Goal: Find specific page/section: Find specific page/section

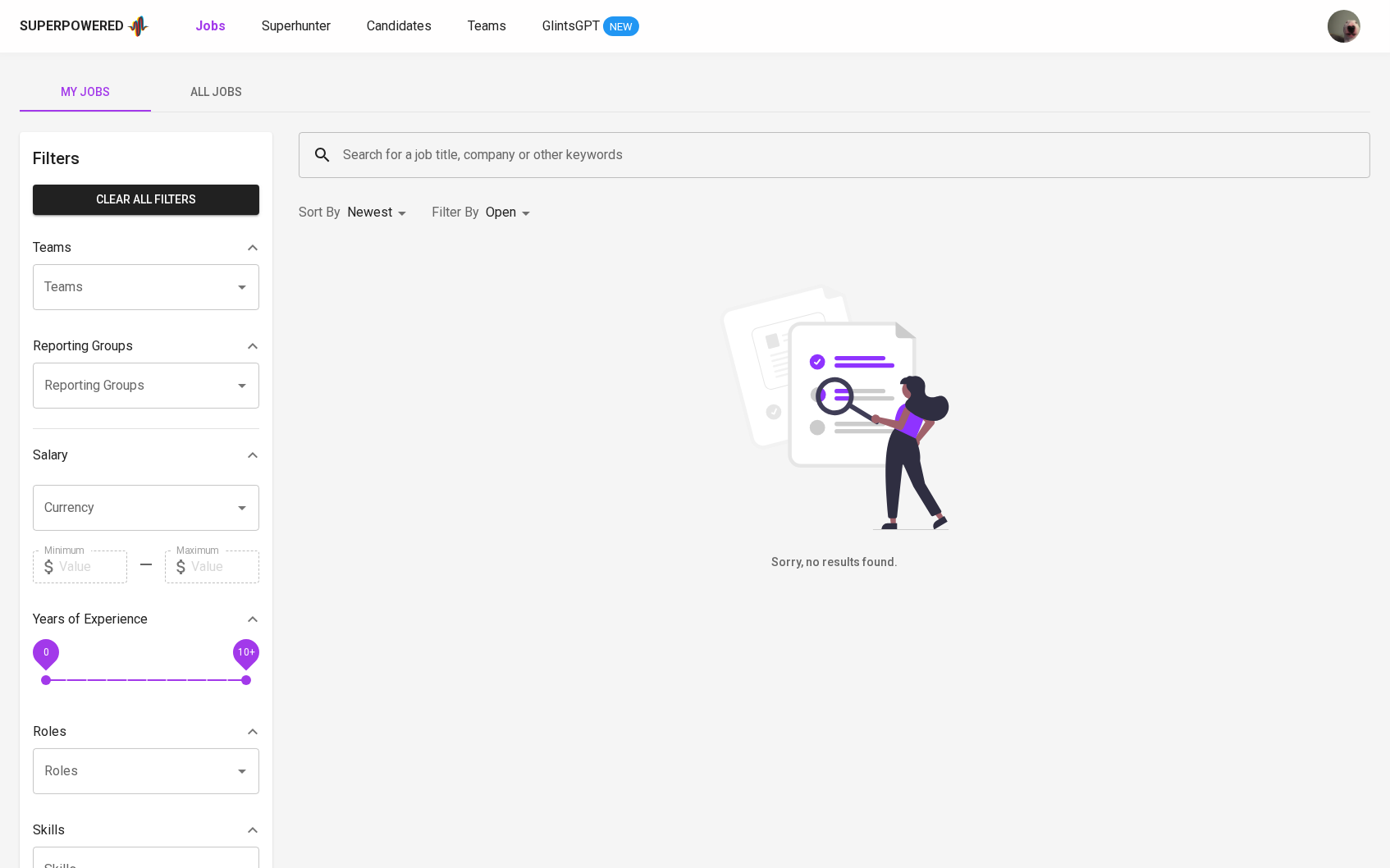
click at [217, 89] on span "All Jobs" at bounding box center [217, 93] width 112 height 21
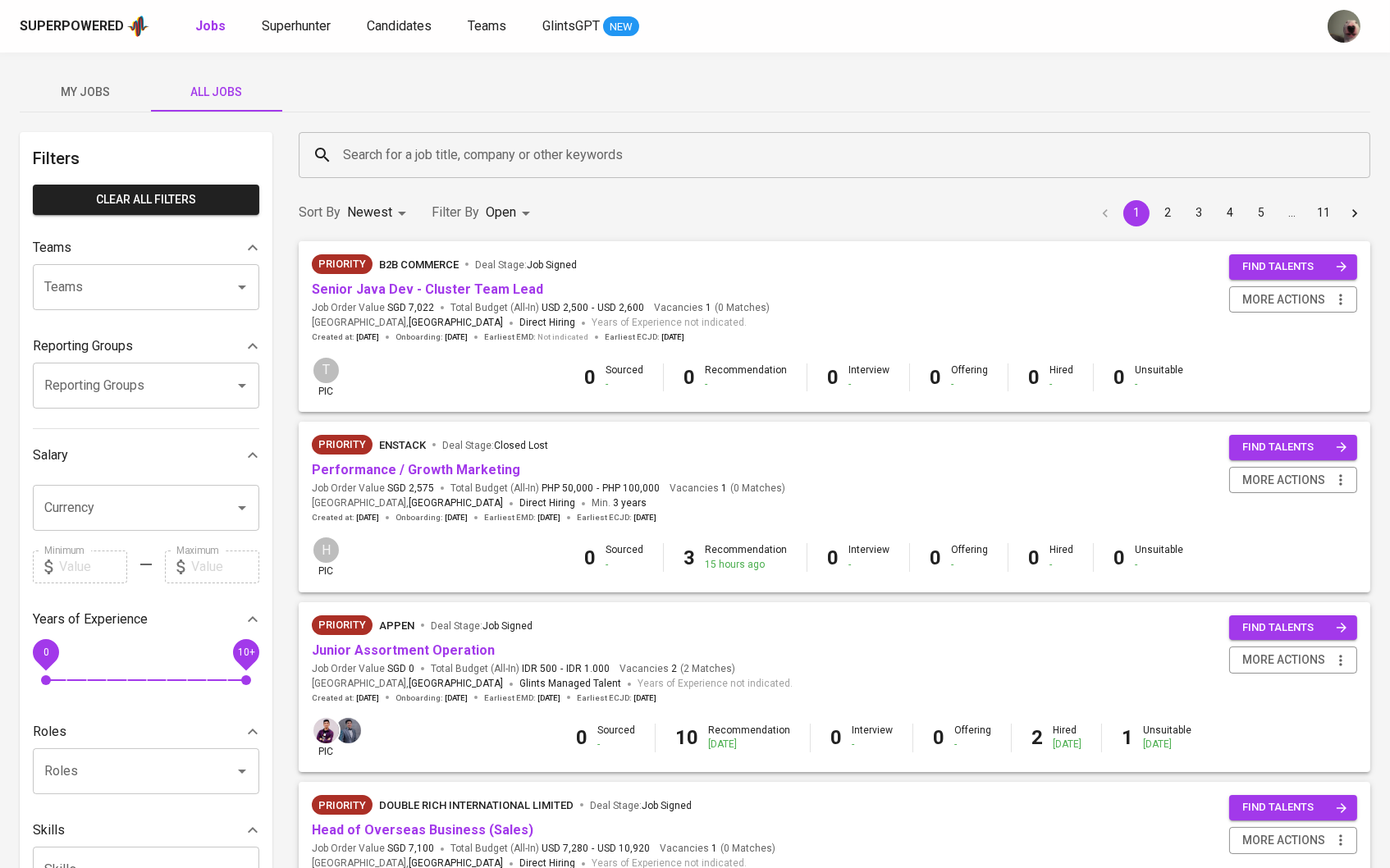
click at [413, 171] on div "Search for a job title, company or other keywords" at bounding box center [835, 155] width 1072 height 46
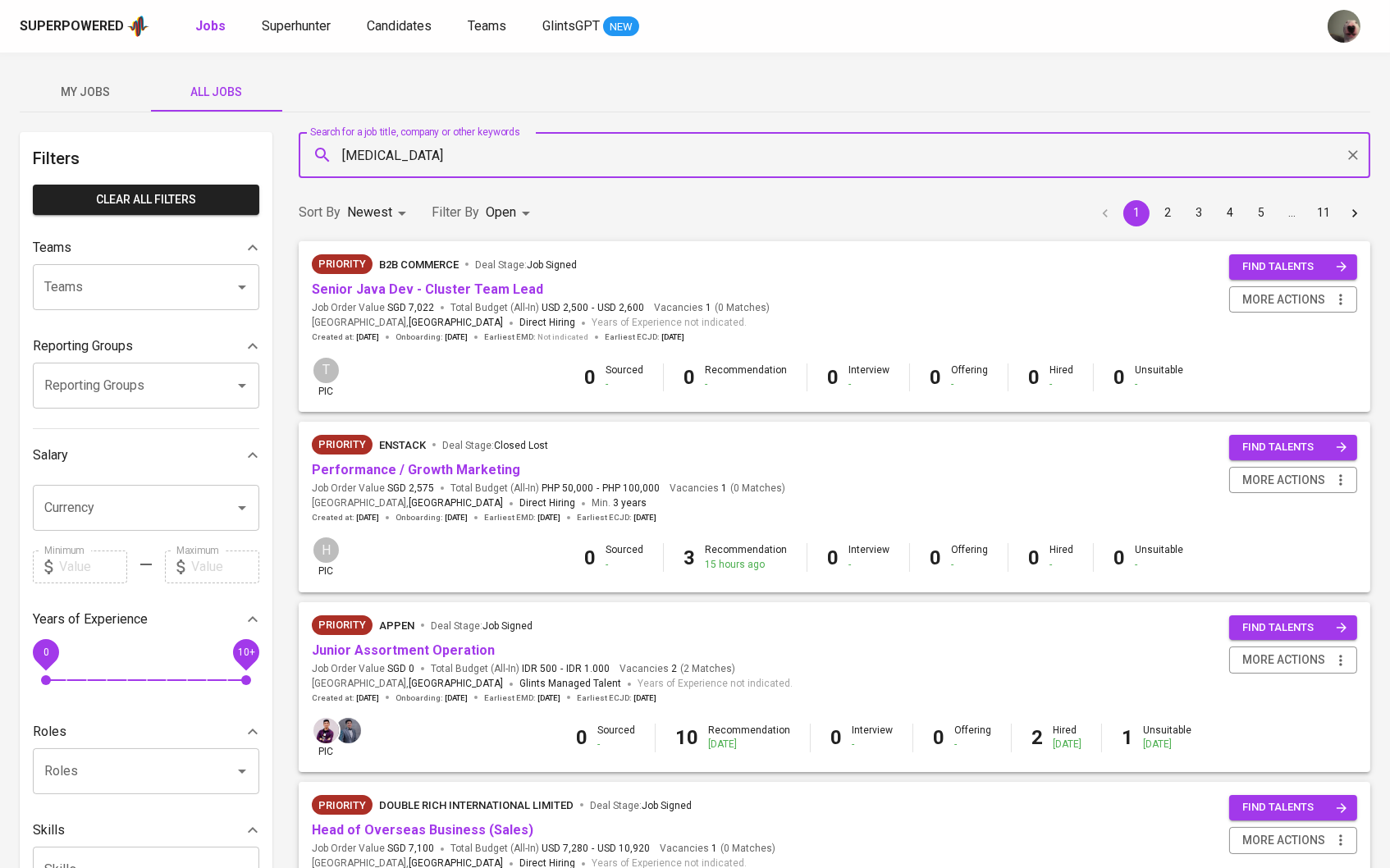
type input "[MEDICAL_DATA]"
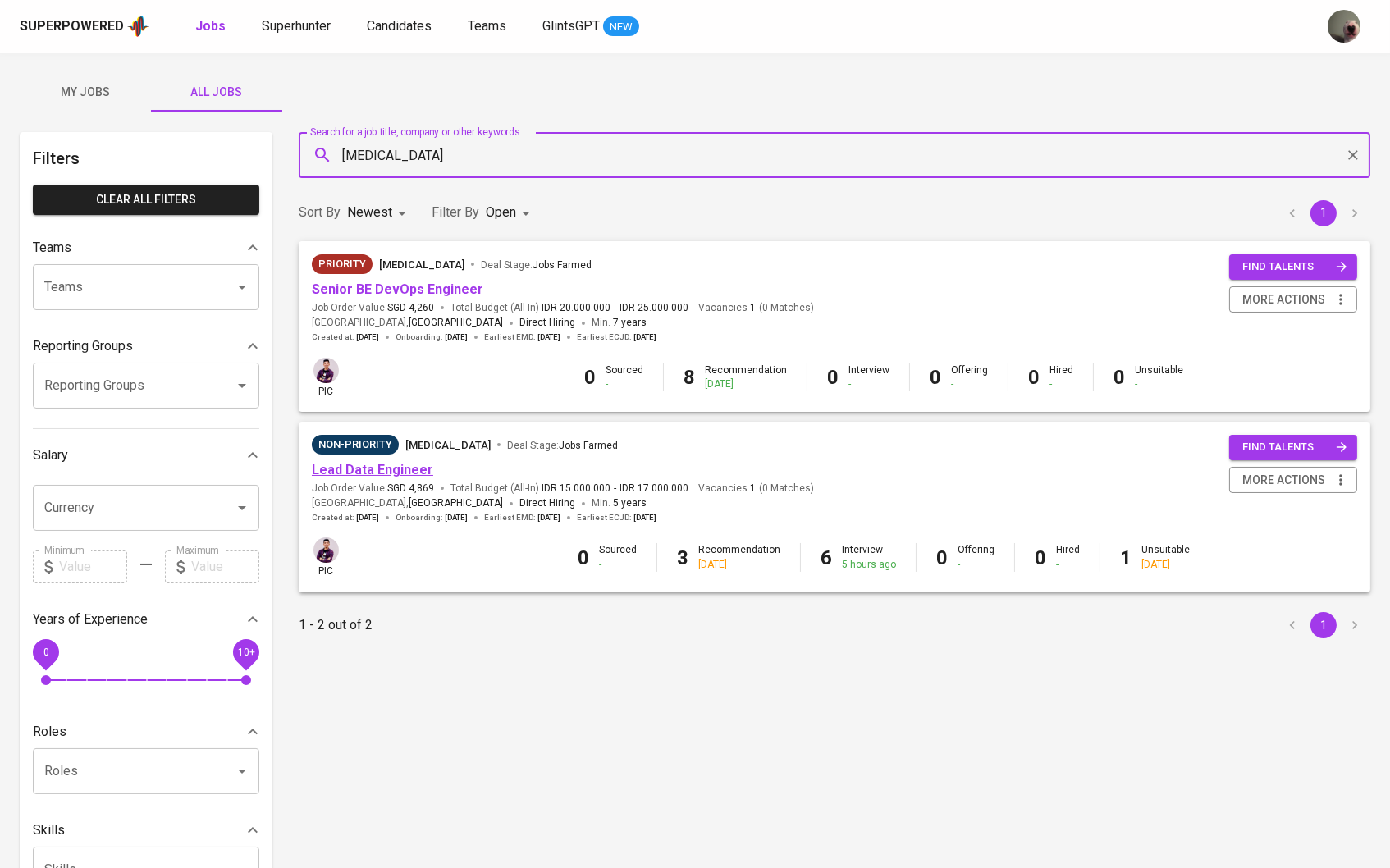
click at [374, 474] on link "Lead Data Engineer" at bounding box center [373, 470] width 121 height 15
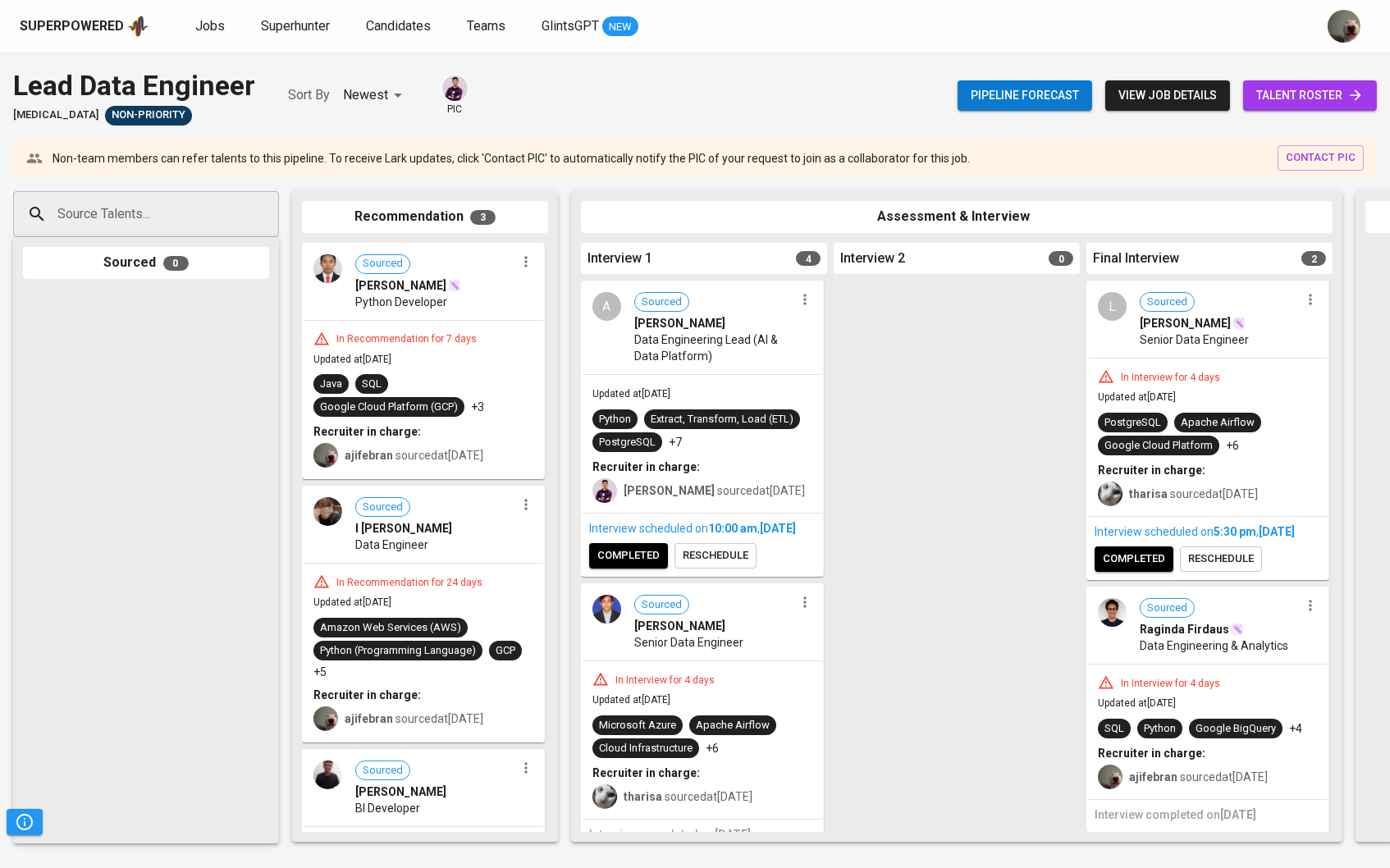
click at [1301, 102] on span "talent roster" at bounding box center [1311, 95] width 108 height 21
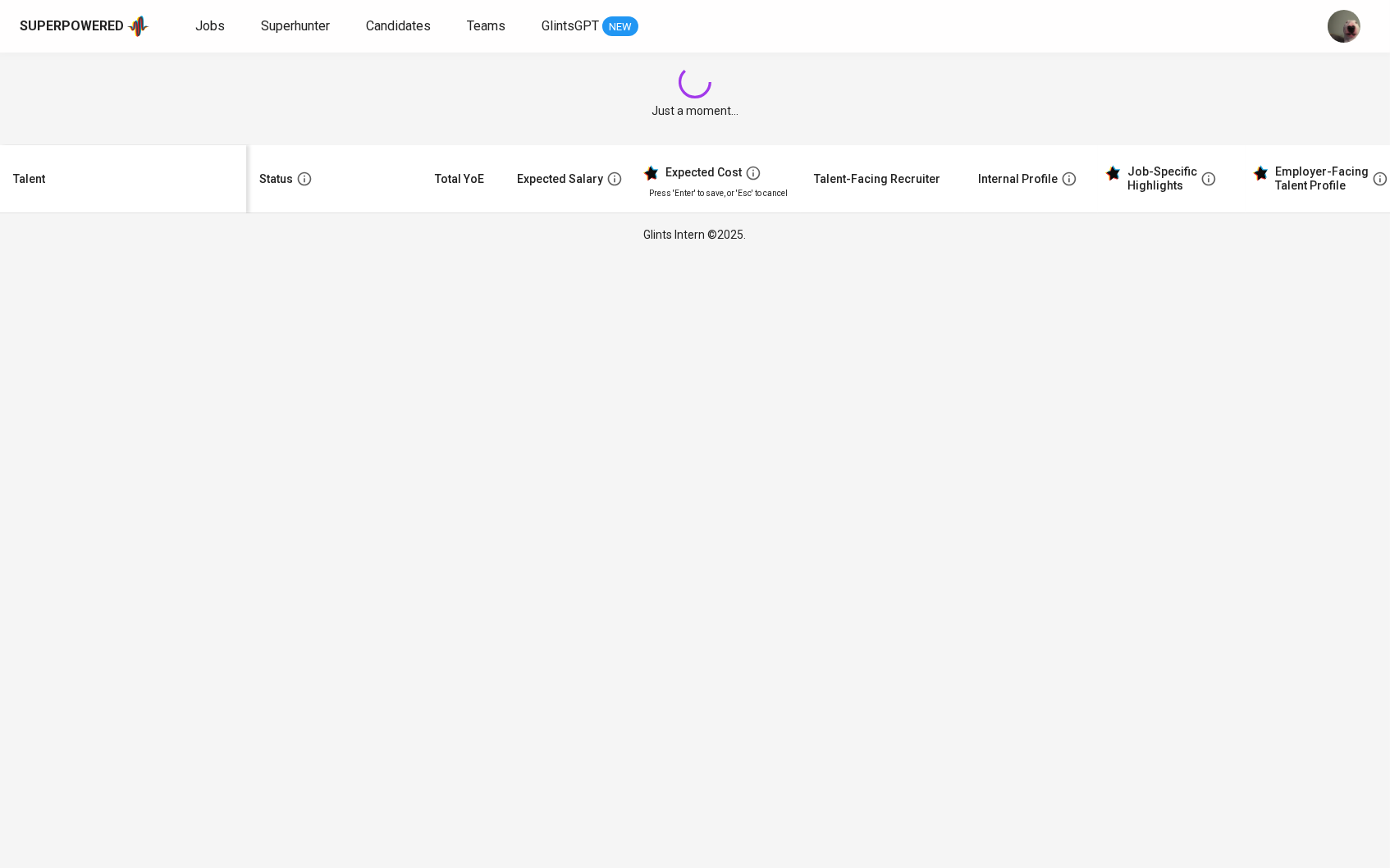
click at [1291, 102] on div "Just a moment..." at bounding box center [695, 93] width 1390 height 79
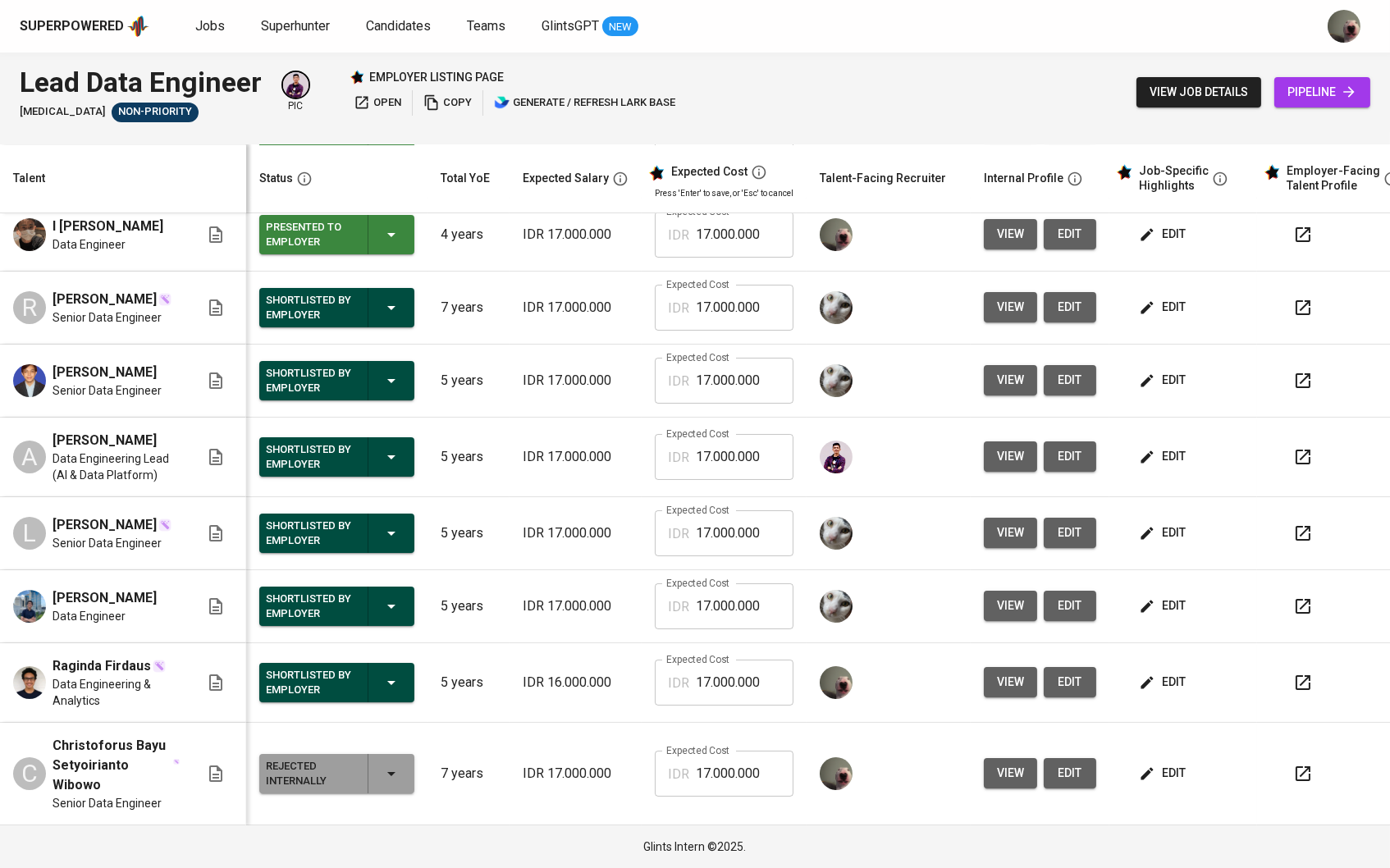
scroll to position [168, 0]
click at [1010, 539] on span "view" at bounding box center [1011, 533] width 27 height 21
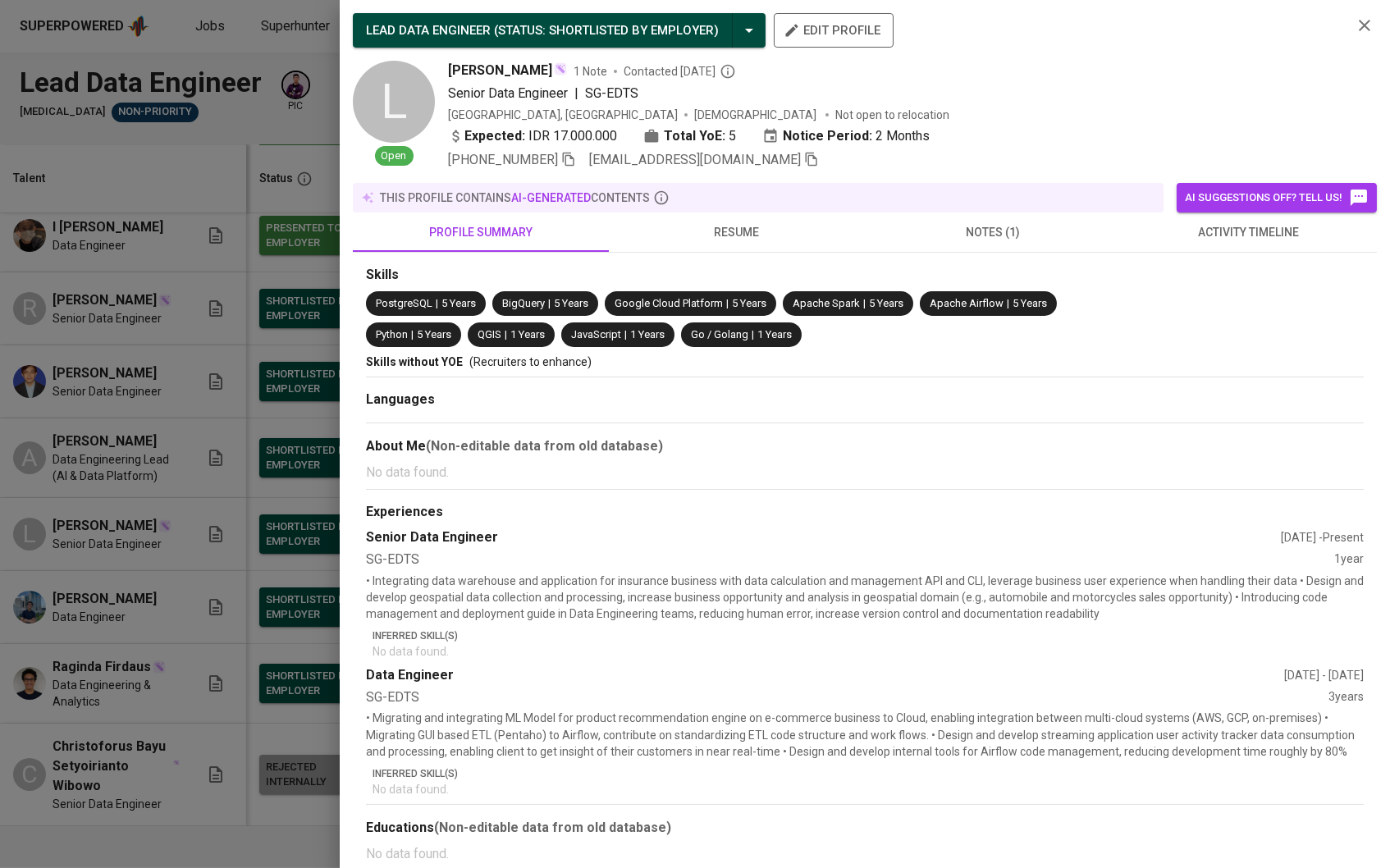
scroll to position [167, 0]
click at [685, 239] on span "resume" at bounding box center [738, 233] width 236 height 21
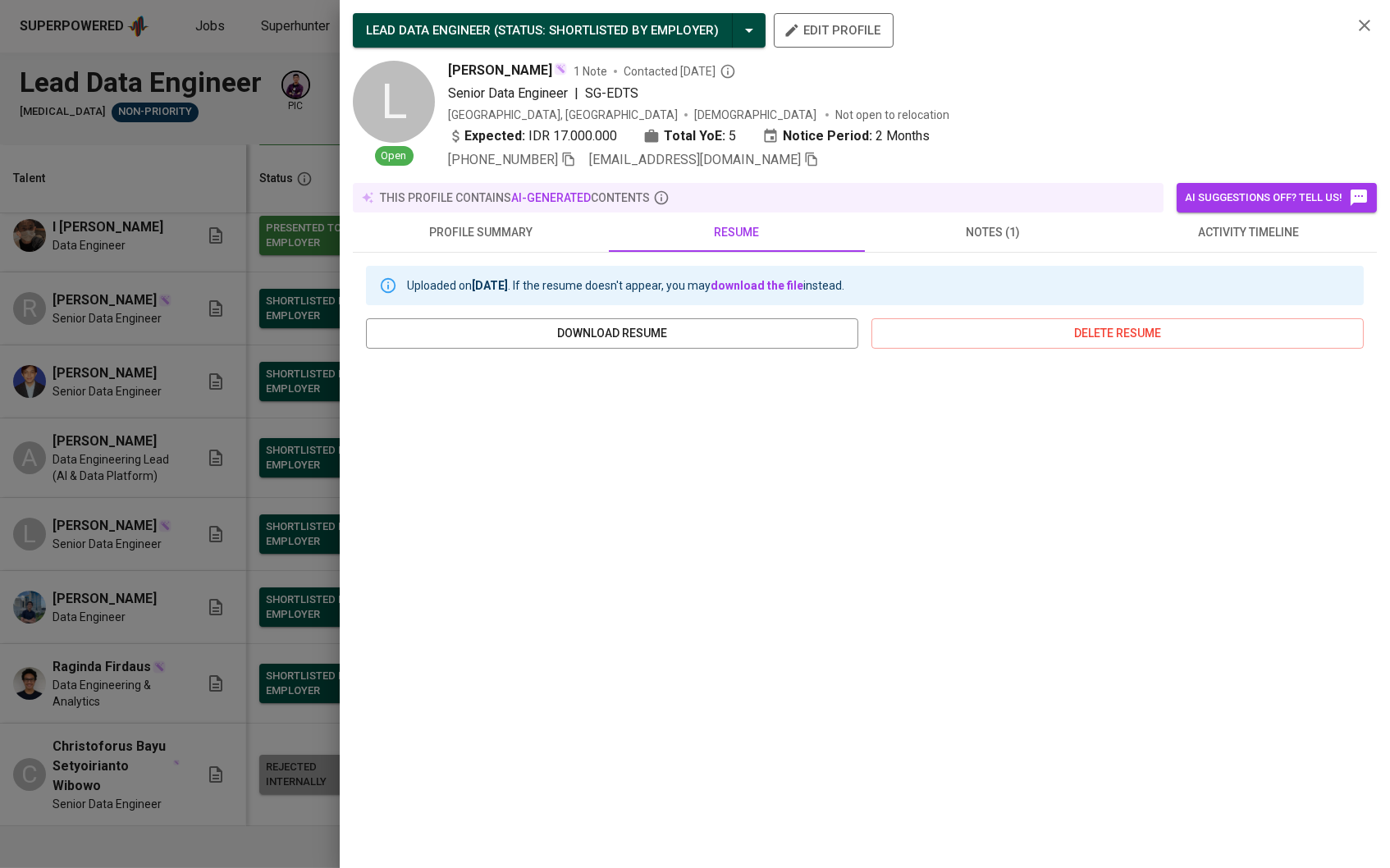
click at [252, 589] on div at bounding box center [695, 434] width 1390 height 868
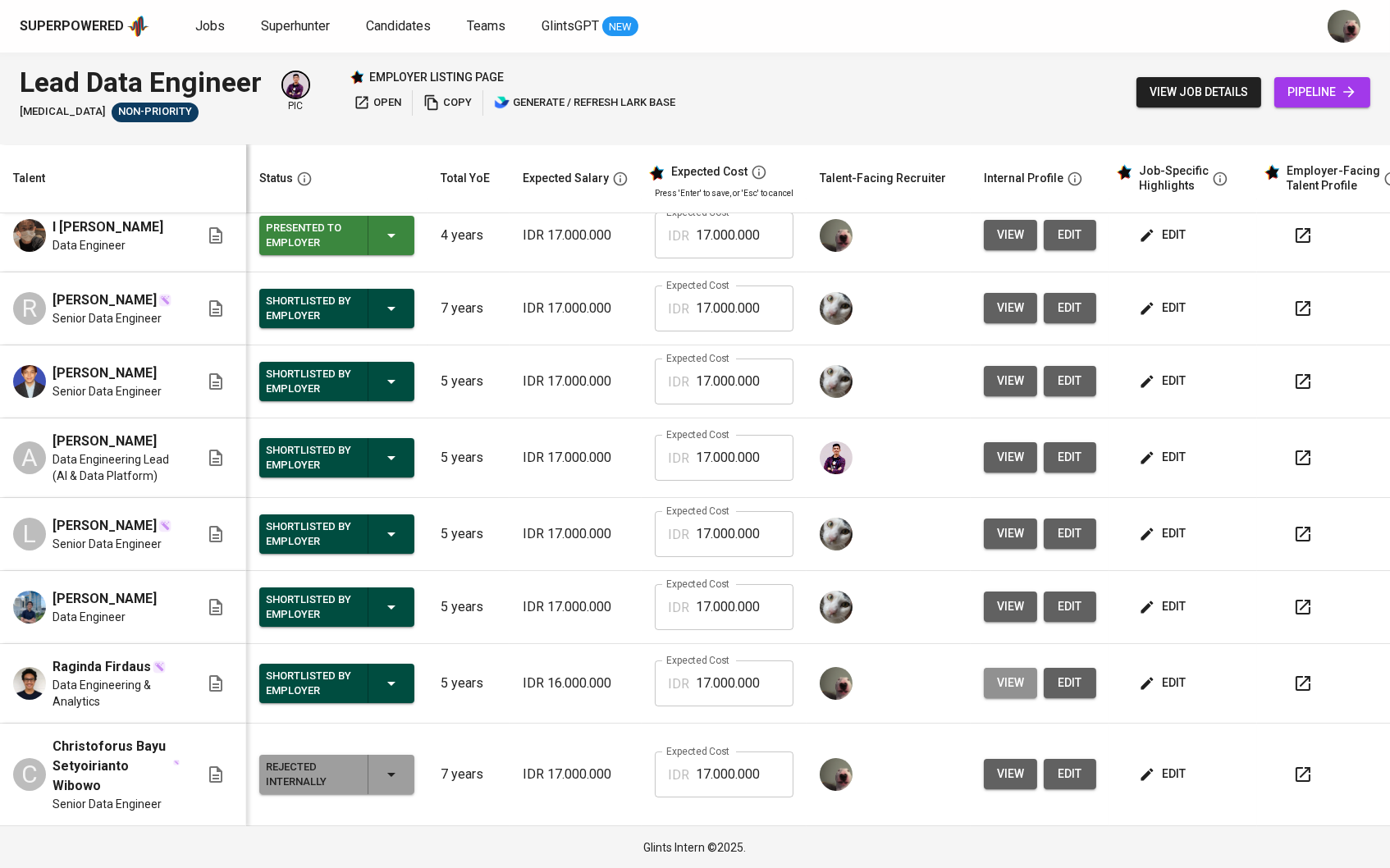
click at [997, 690] on button "view" at bounding box center [1011, 684] width 53 height 30
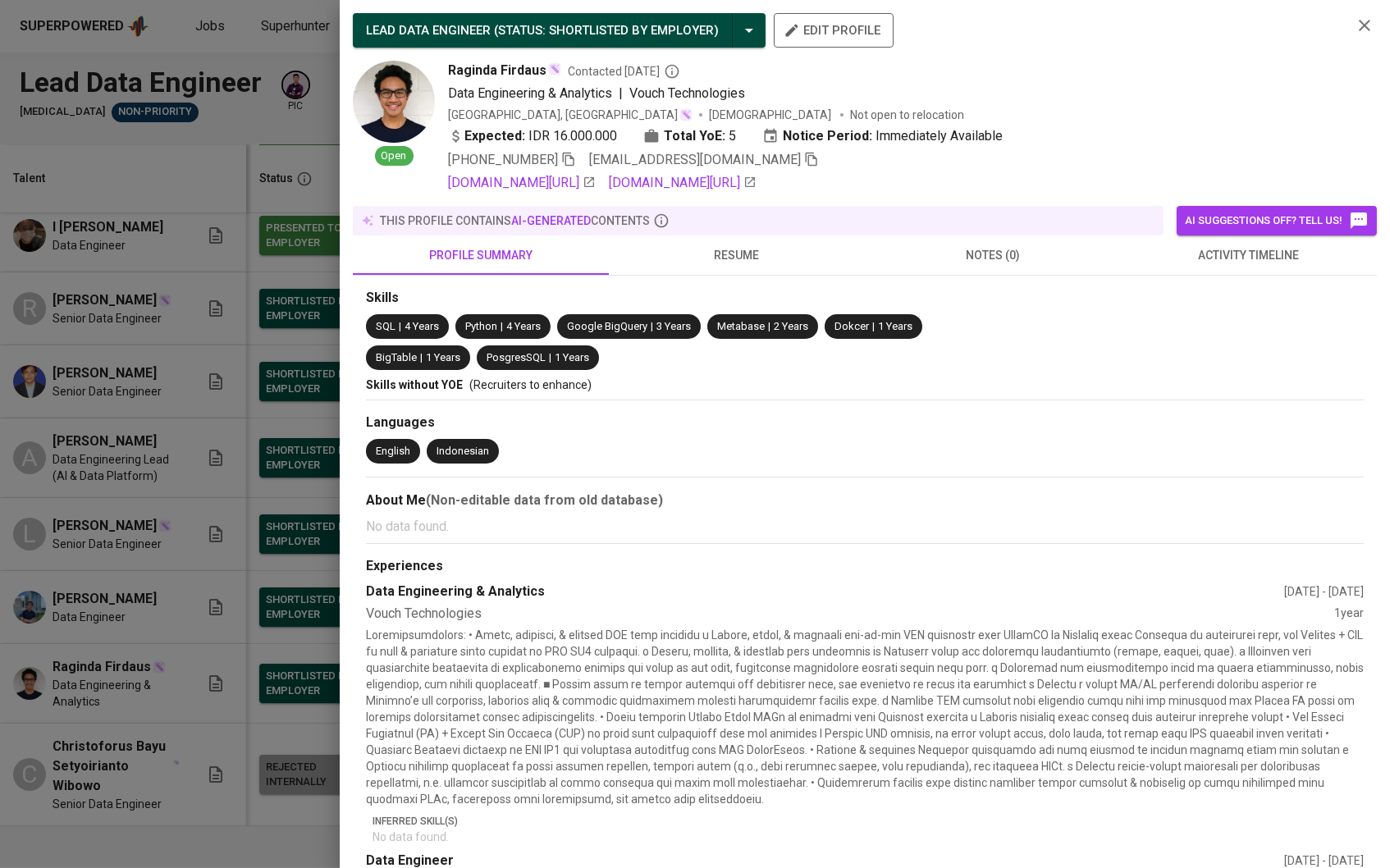
click at [731, 266] on span "resume" at bounding box center [738, 256] width 236 height 21
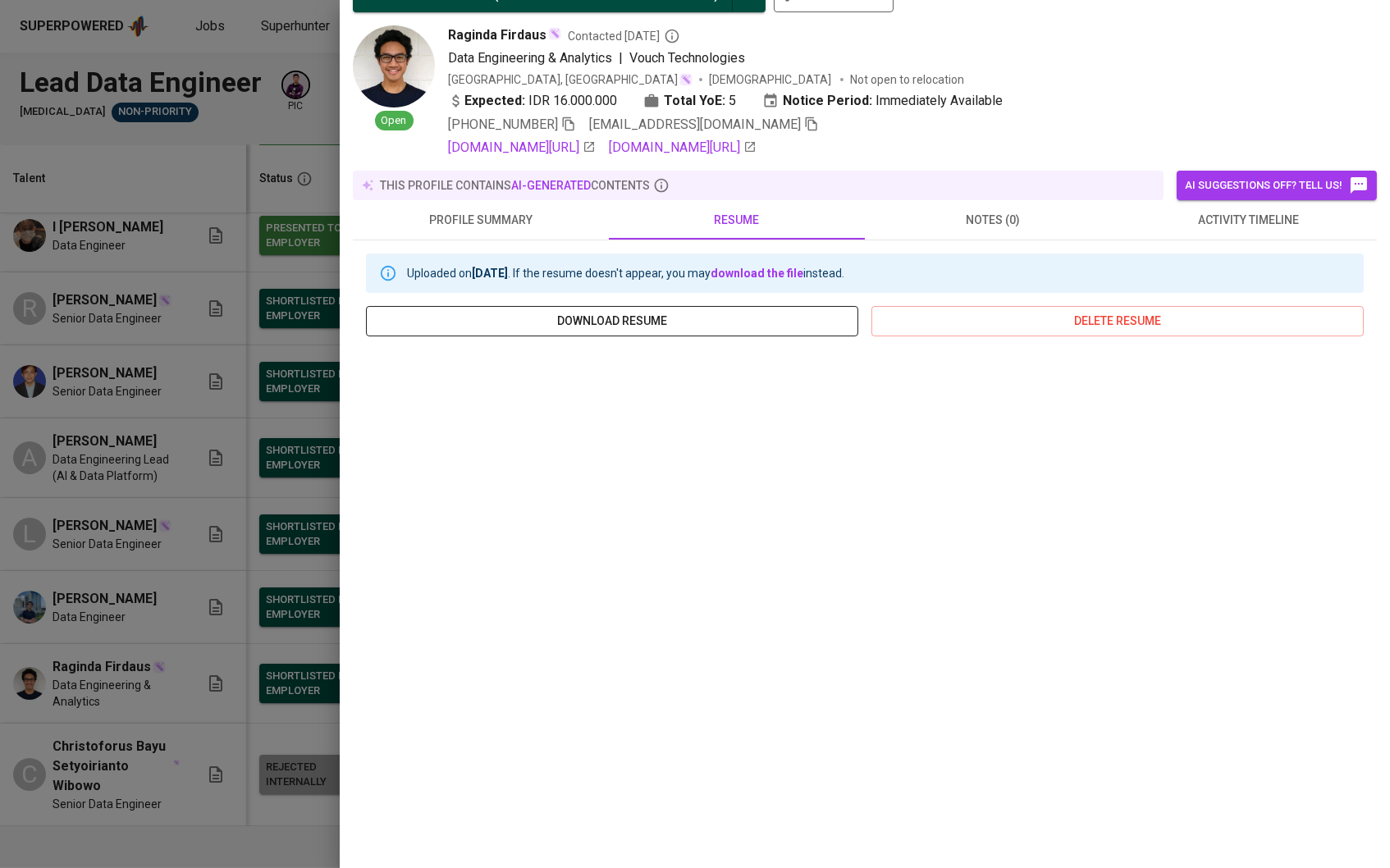
scroll to position [41, 0]
click at [239, 703] on div at bounding box center [695, 434] width 1390 height 868
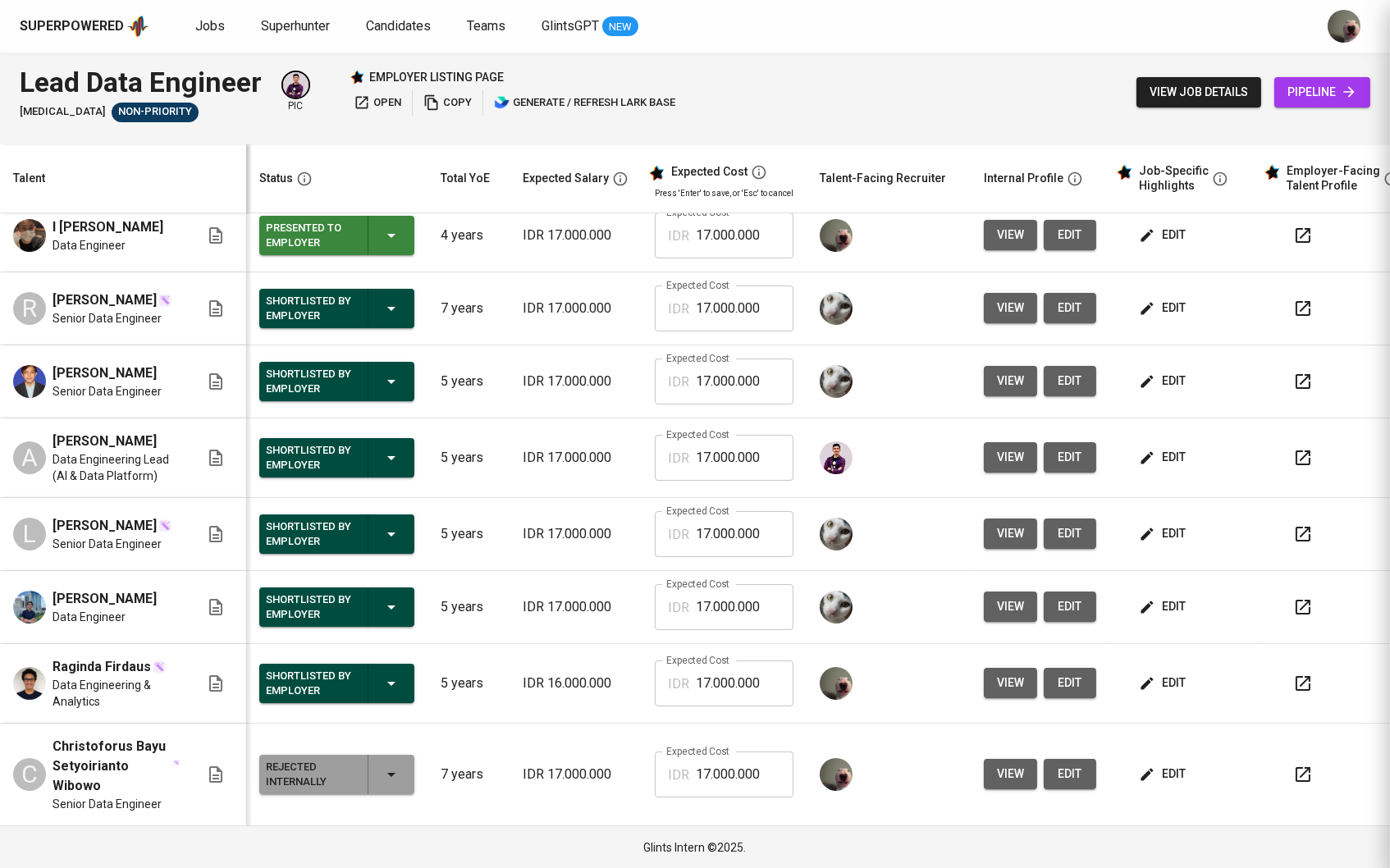
scroll to position [0, 0]
click at [664, 427] on td "Expected Cost IDR 17.000.000 Expected Cost" at bounding box center [724, 459] width 165 height 79
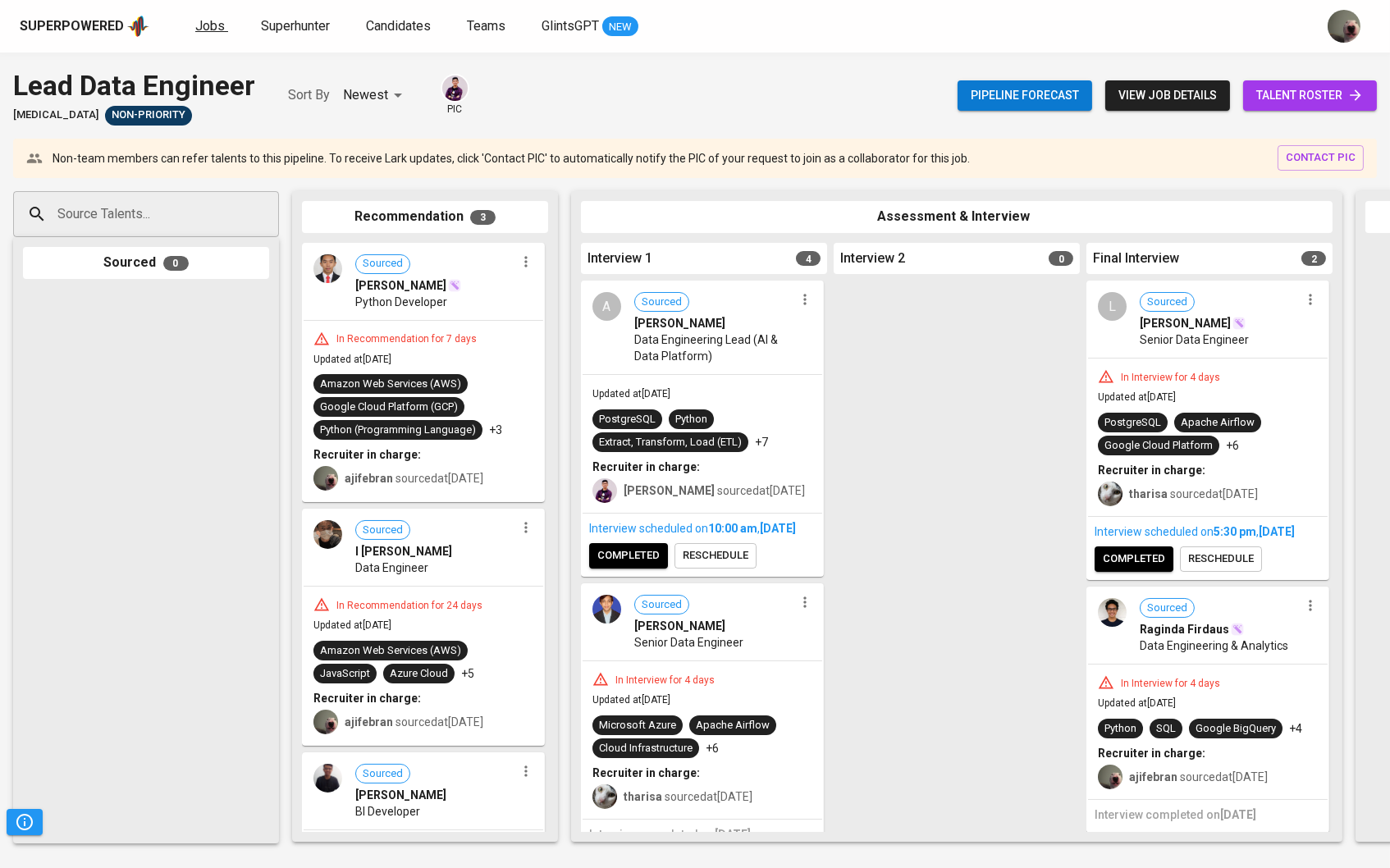
click at [210, 21] on span "Jobs" at bounding box center [210, 26] width 29 height 15
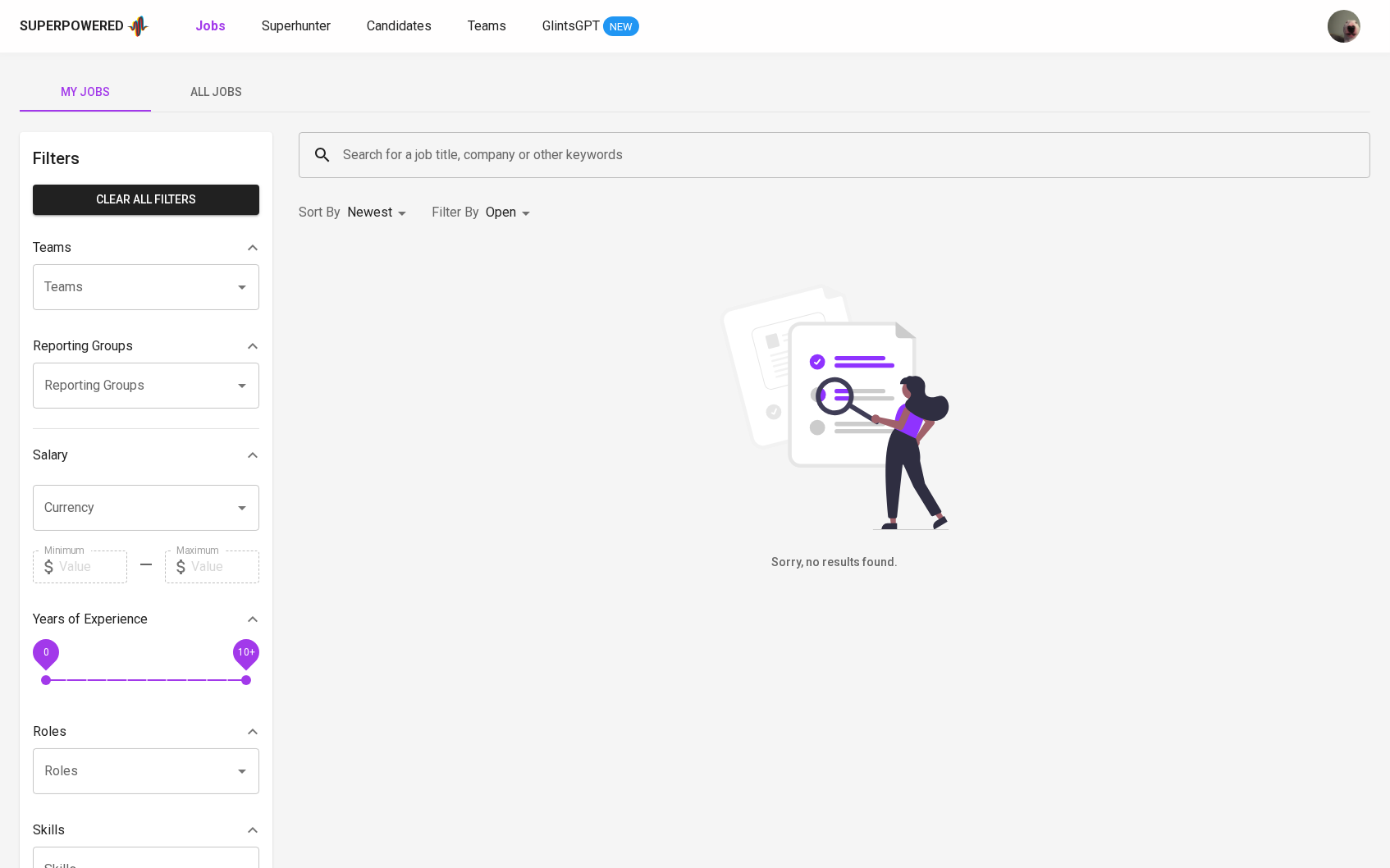
click at [241, 85] on span "All Jobs" at bounding box center [217, 93] width 112 height 21
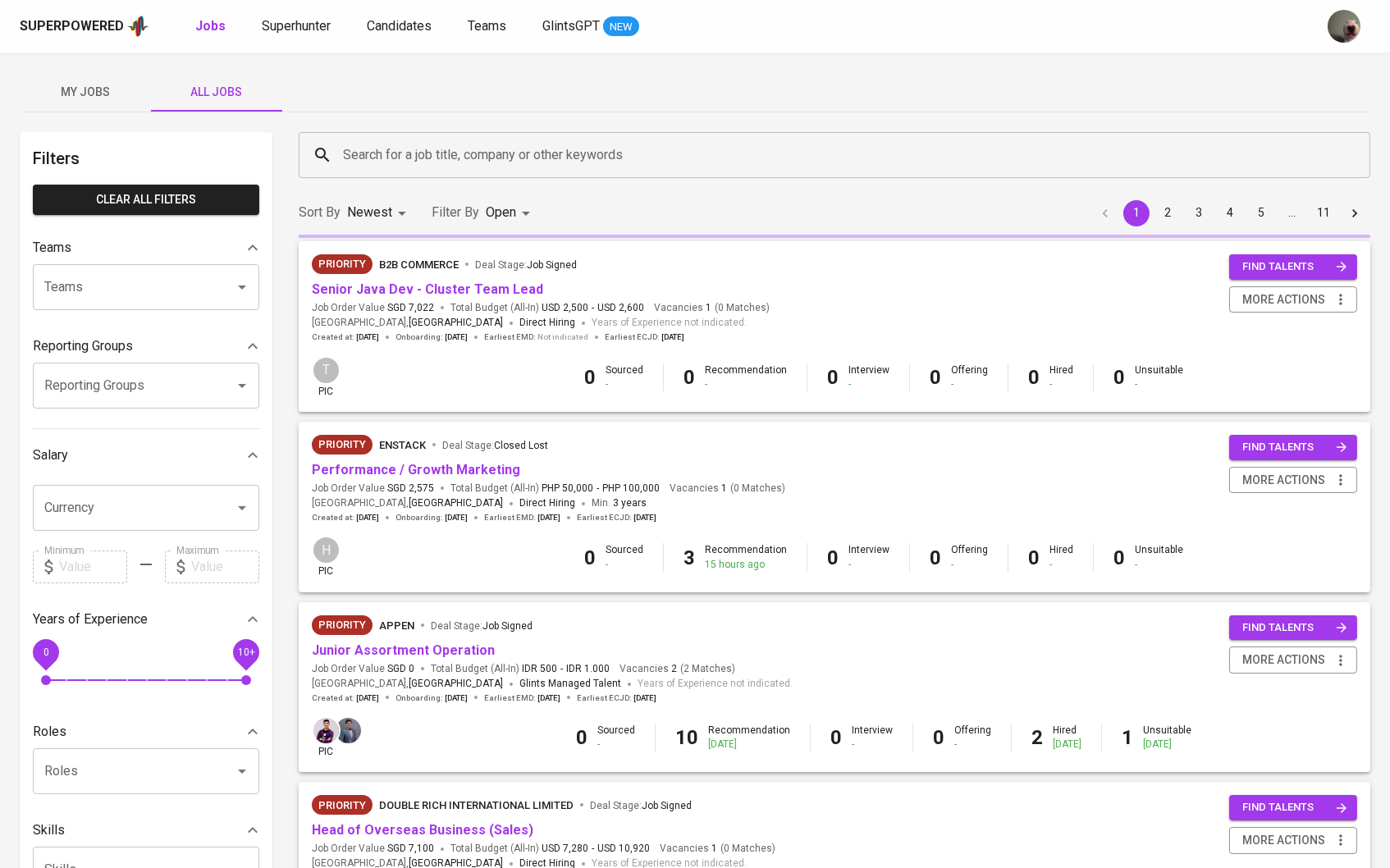
click at [380, 164] on input "Search for a job title, company or other keywords" at bounding box center [839, 155] width 999 height 31
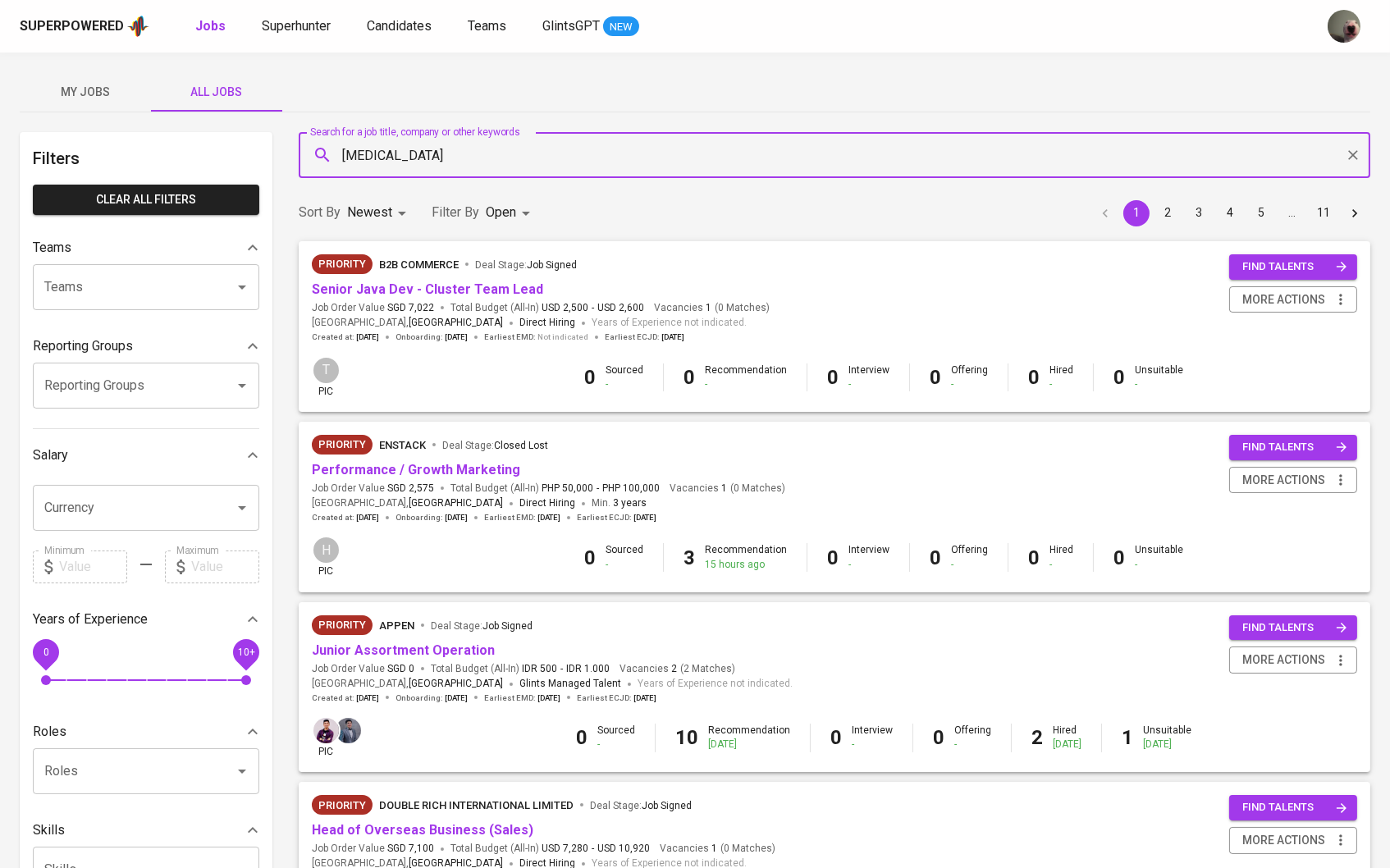
type input "[MEDICAL_DATA]"
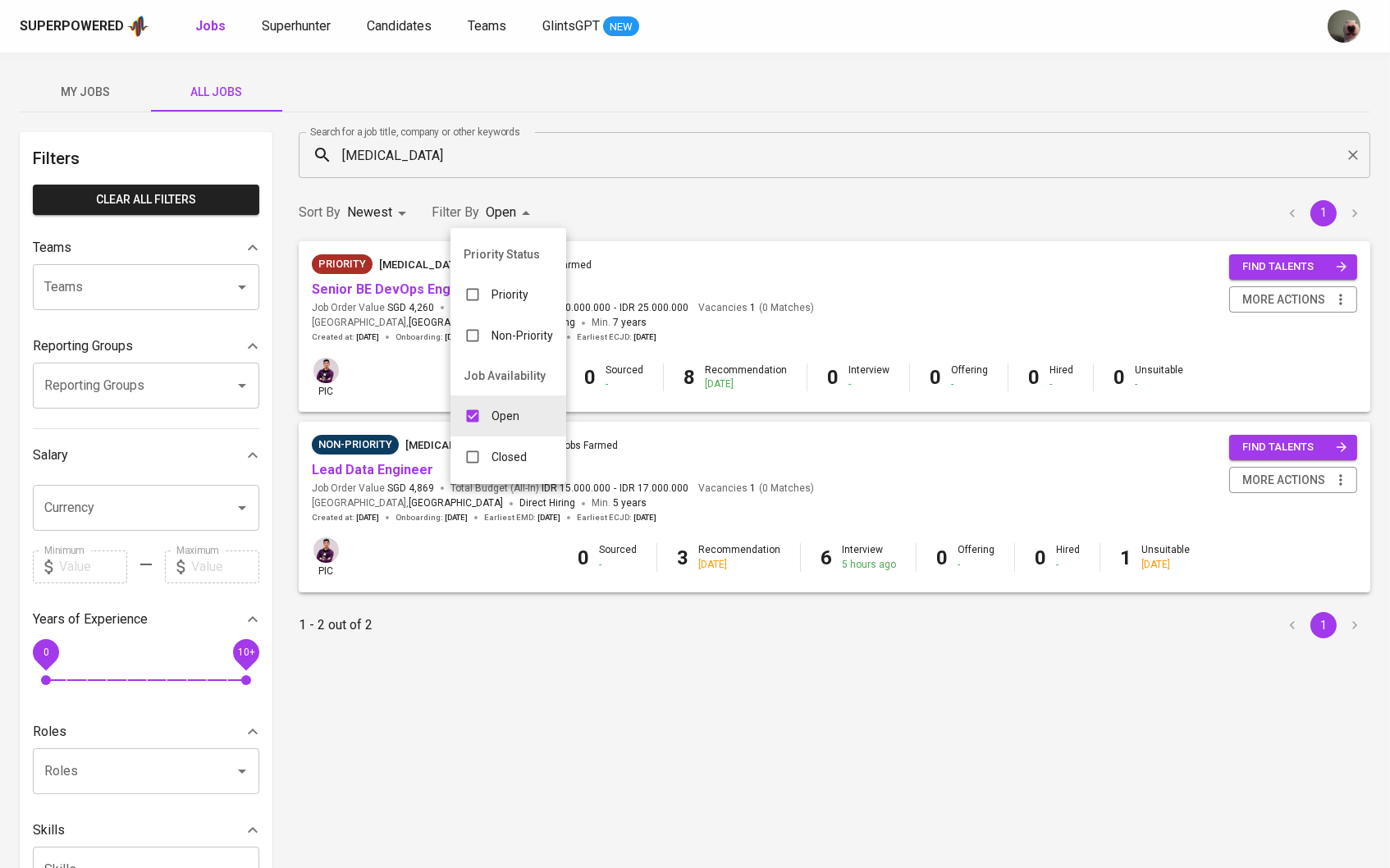
click at [500, 208] on body "Superpowered Jobs Superhunter Candidates Teams GlintsGPT NEW My Jobs All Jobs F…" at bounding box center [695, 560] width 1390 height 1120
click at [480, 473] on input "checkbox" at bounding box center [473, 457] width 31 height 31
checkbox input "true"
type input "OPEN,CLOSE"
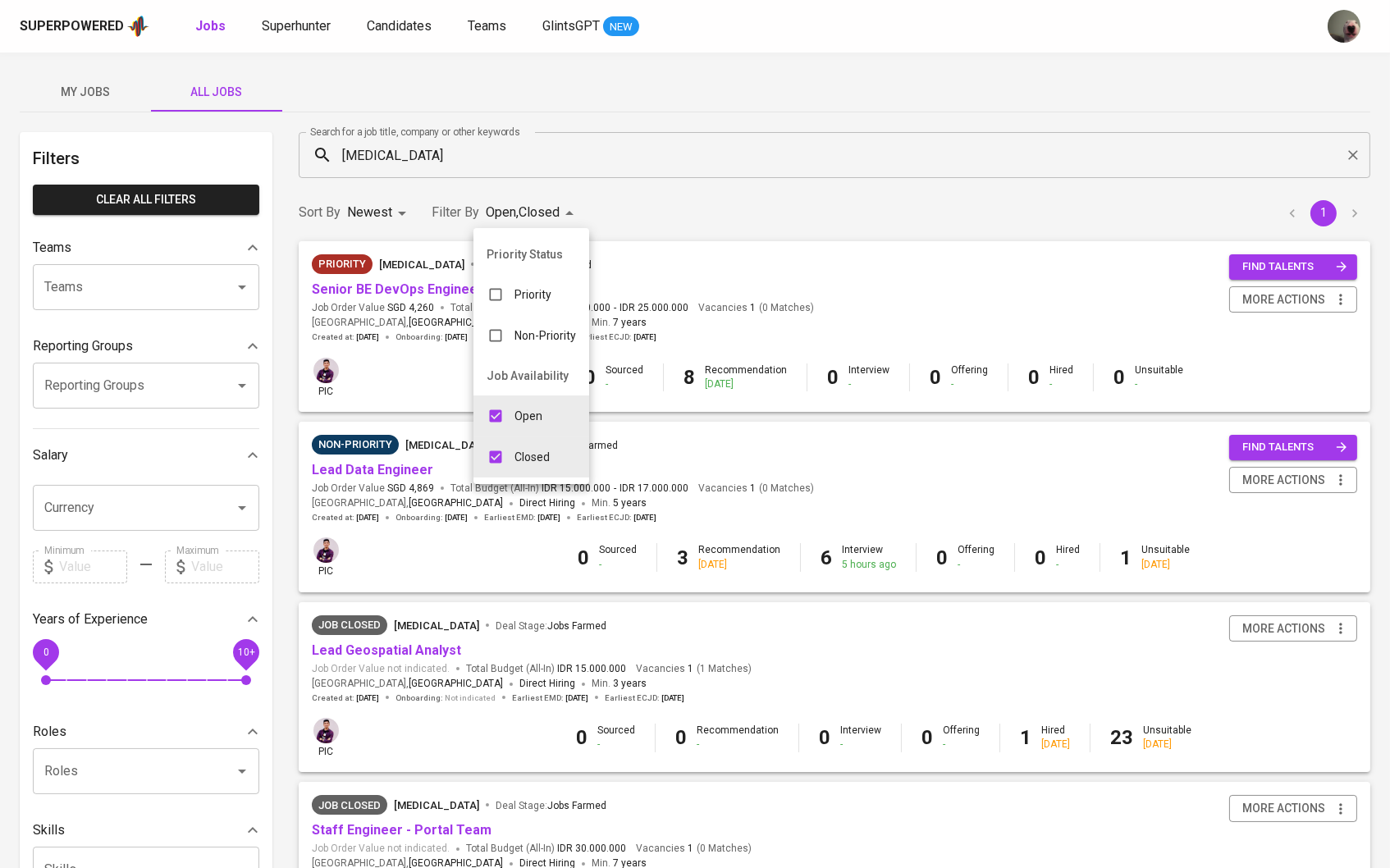
click at [422, 609] on div at bounding box center [695, 434] width 1390 height 868
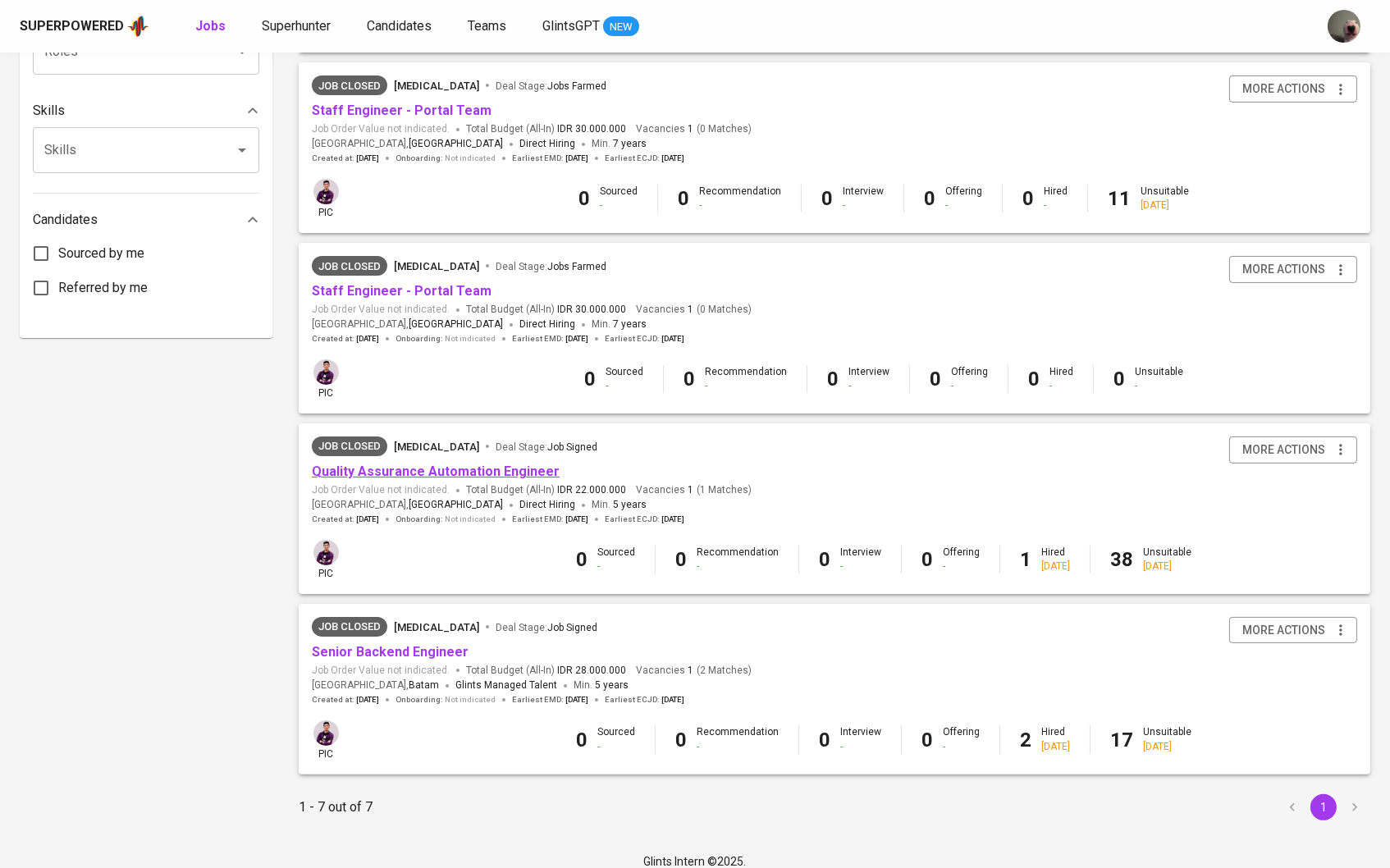
scroll to position [719, 0]
click at [463, 451] on div "Job Closed [MEDICAL_DATA] Deal Stage : Job Signed" at bounding box center [531, 451] width 440 height 26
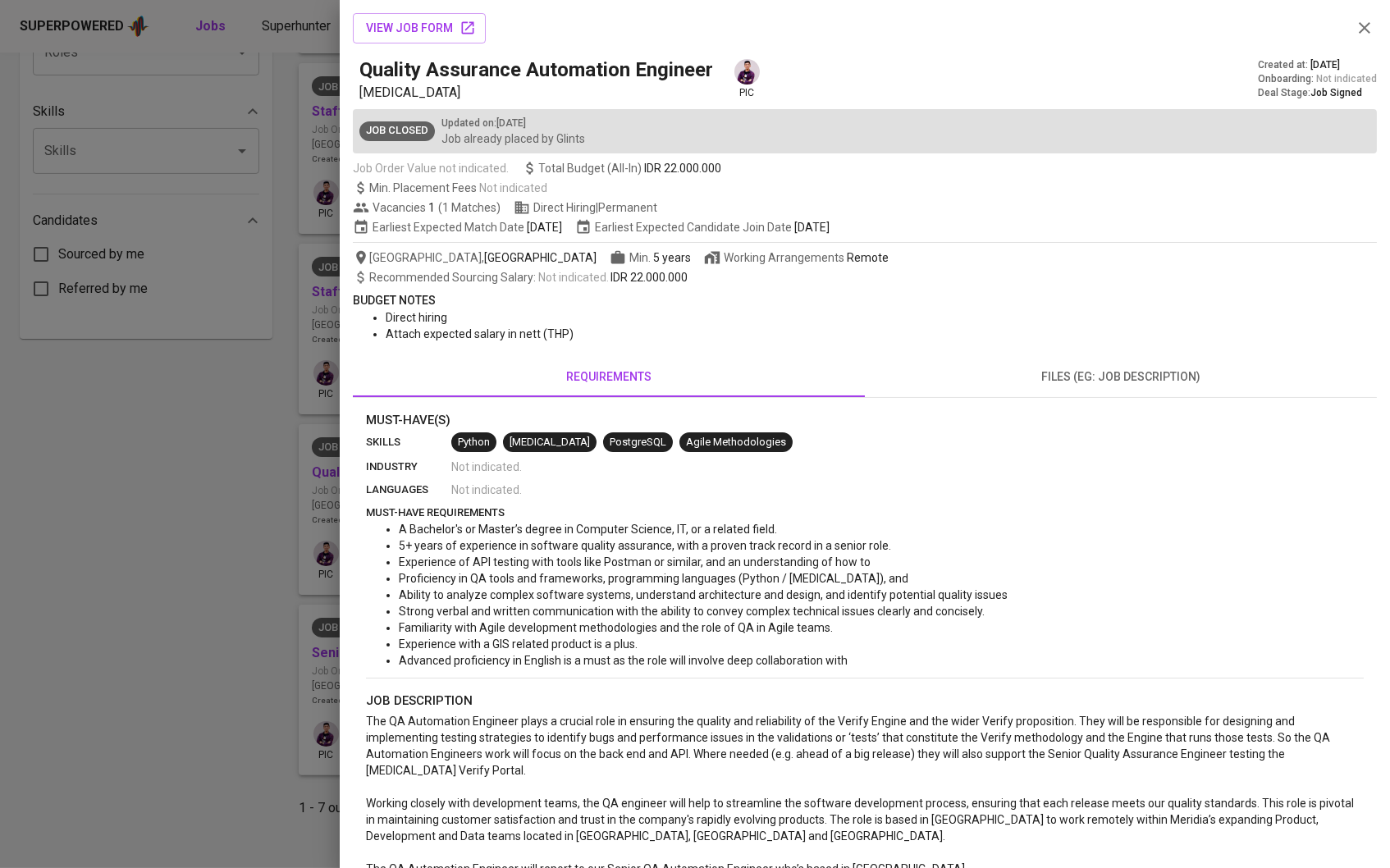
click at [467, 471] on div "view job form Quality Assurance Automation Engineer [MEDICAL_DATA] pic Created …" at bounding box center [695, 434] width 1390 height 868
click at [269, 525] on div at bounding box center [695, 434] width 1390 height 868
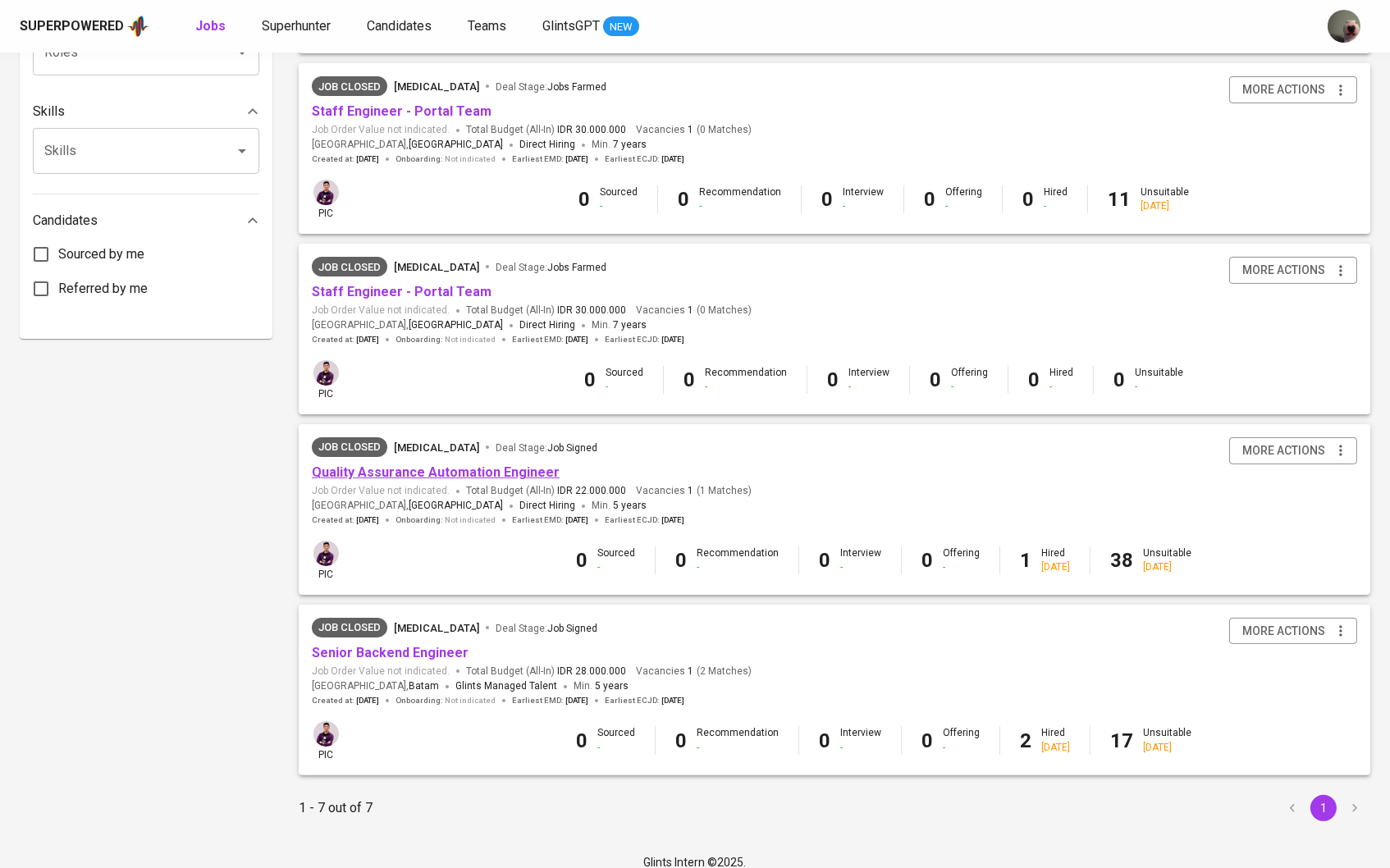
click at [413, 464] on link "Quality Assurance Automation Engineer" at bounding box center [436, 472] width 248 height 15
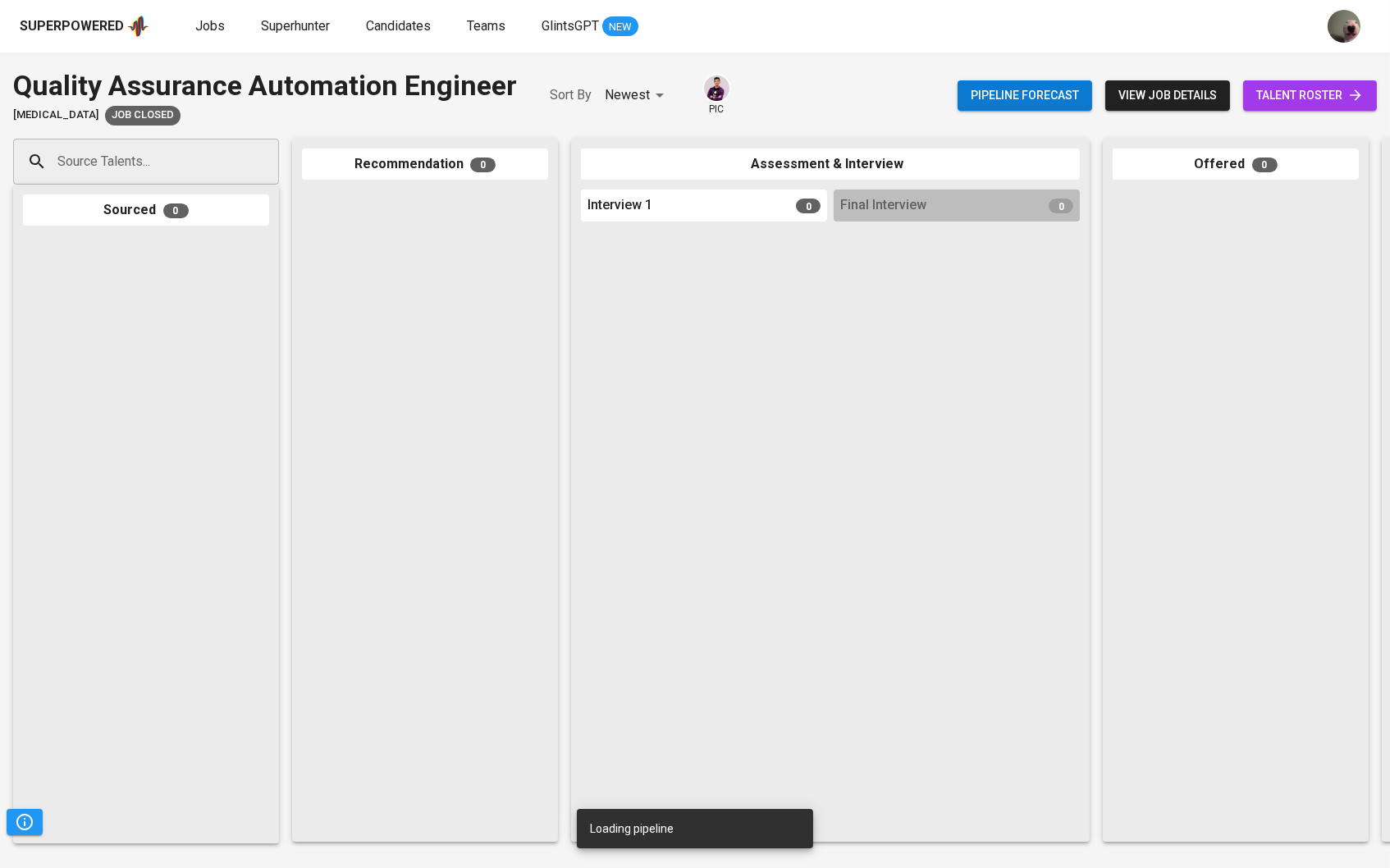
click at [1321, 106] on link "talent roster" at bounding box center [1310, 95] width 133 height 30
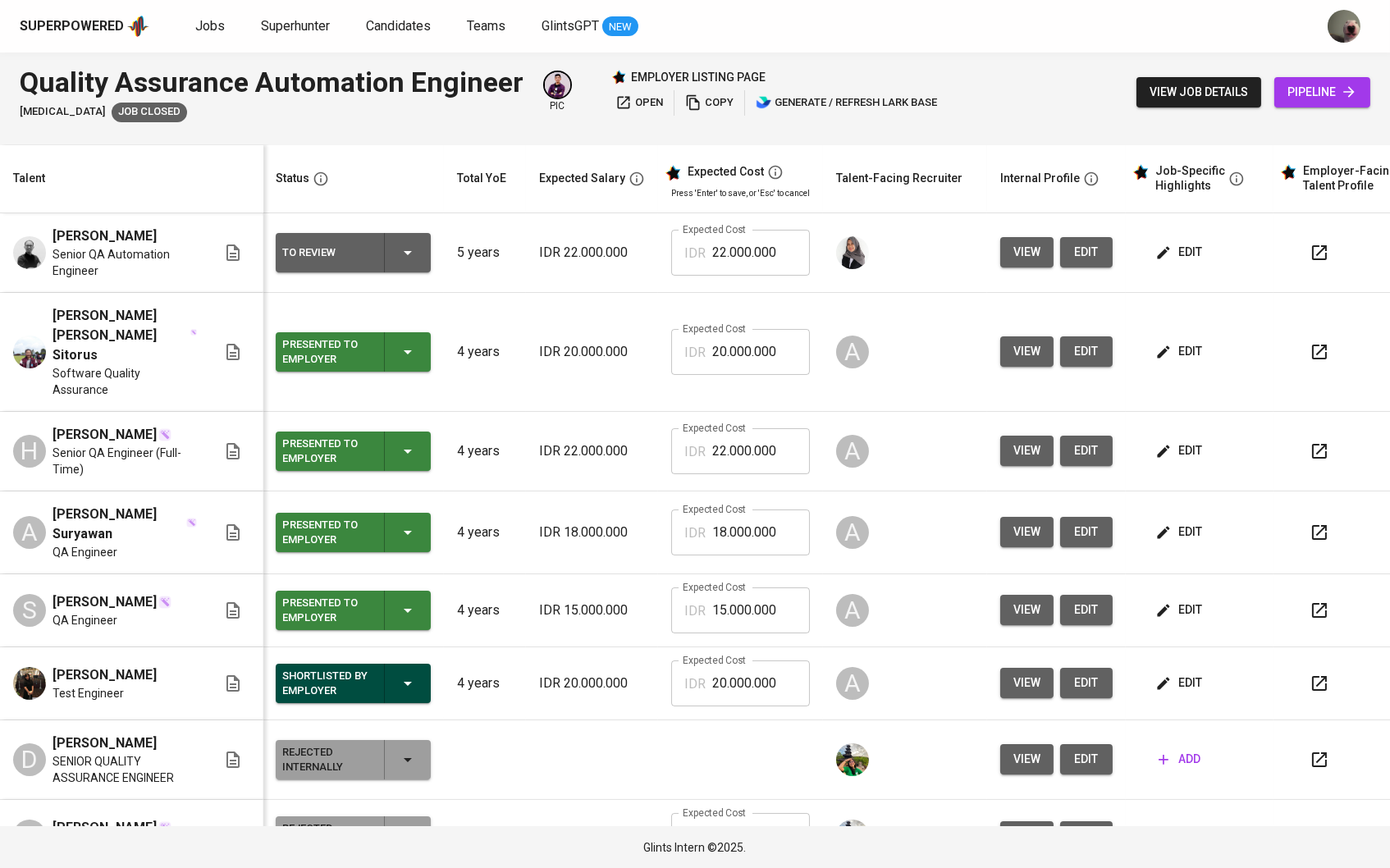
scroll to position [0, 1]
